Goal: Task Accomplishment & Management: Use online tool/utility

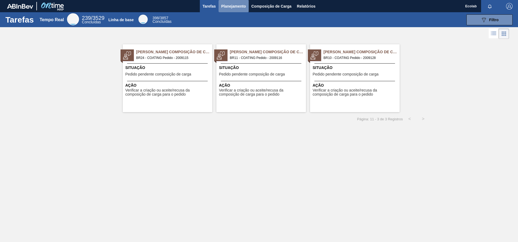
click at [228, 4] on span "Planejamento" at bounding box center [233, 6] width 25 height 7
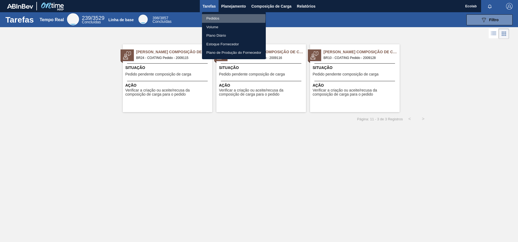
click at [212, 18] on li "Pedidos" at bounding box center [234, 18] width 64 height 9
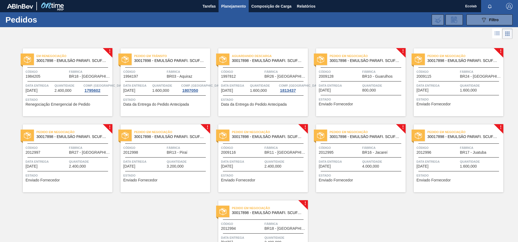
click at [443, 83] on span "Data entrega" at bounding box center [438, 85] width 42 height 5
